Goal: Task Accomplishment & Management: Use online tool/utility

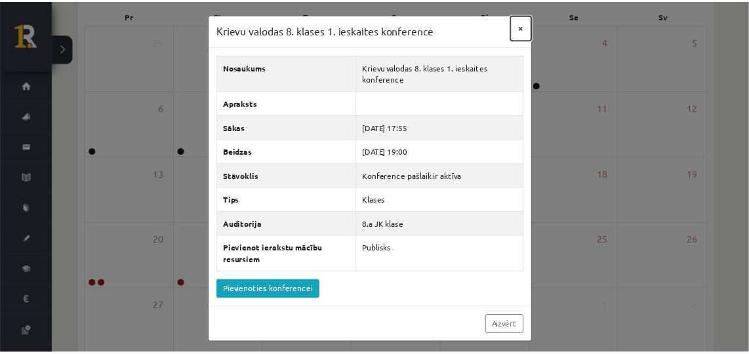
scroll to position [82, 0]
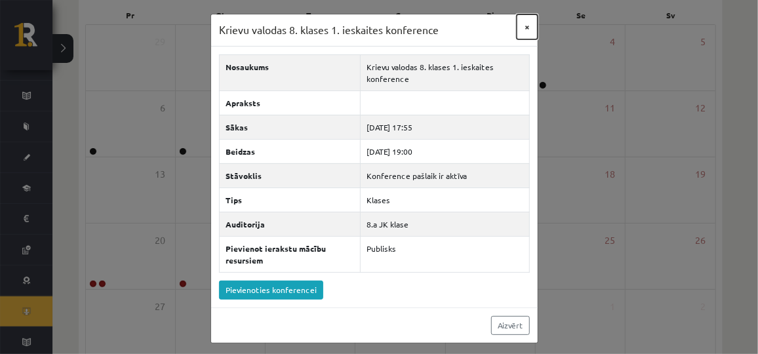
click at [530, 22] on button "×" at bounding box center [526, 26] width 21 height 25
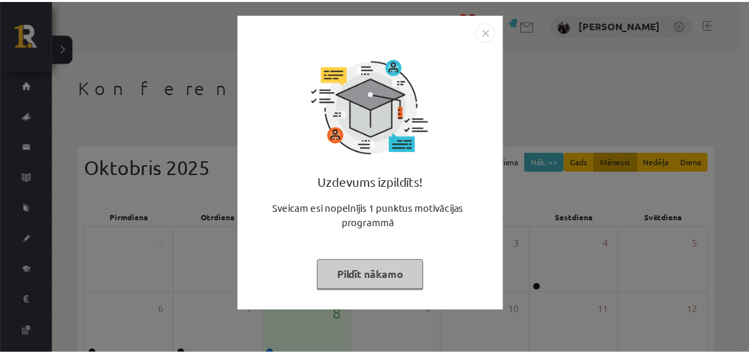
scroll to position [203, 0]
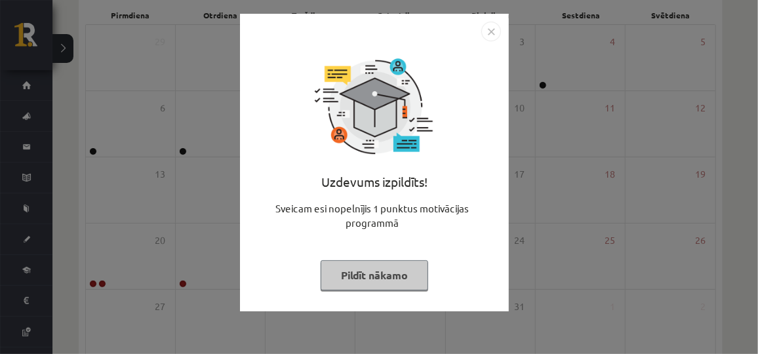
click at [383, 283] on button "Pildīt nākamo" at bounding box center [374, 275] width 107 height 30
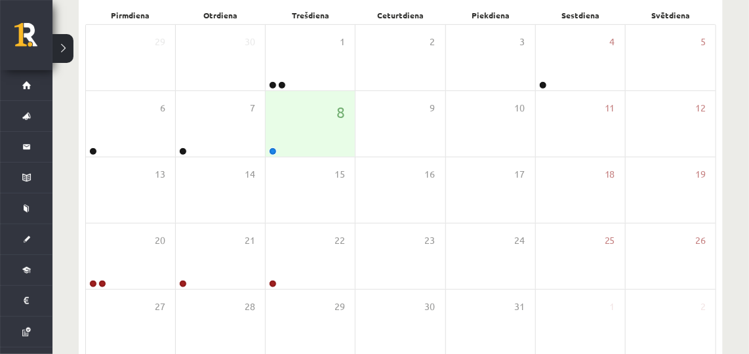
scroll to position [0, 0]
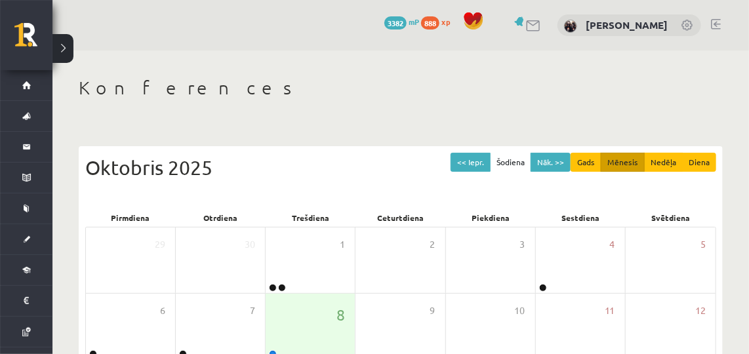
click at [720, 28] on div "0 Dāvanas 3382 mP 888 xp [PERSON_NAME]" at bounding box center [400, 25] width 696 height 50
click at [711, 20] on link at bounding box center [716, 24] width 10 height 10
